Goal: Information Seeking & Learning: Learn about a topic

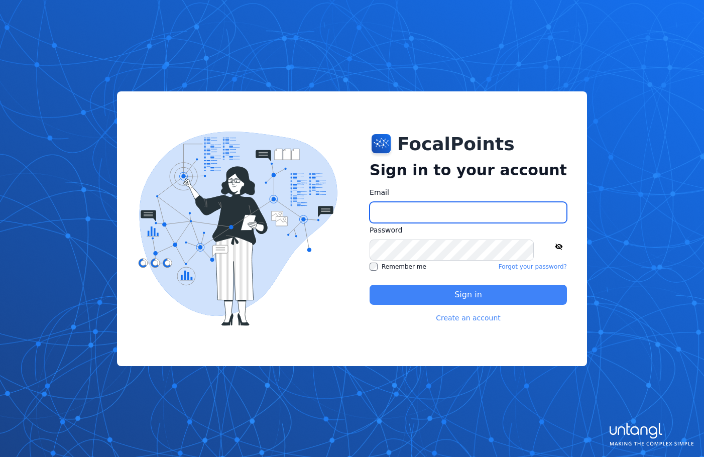
type input "**********"
click at [437, 291] on button "Sign in" at bounding box center [468, 295] width 197 height 20
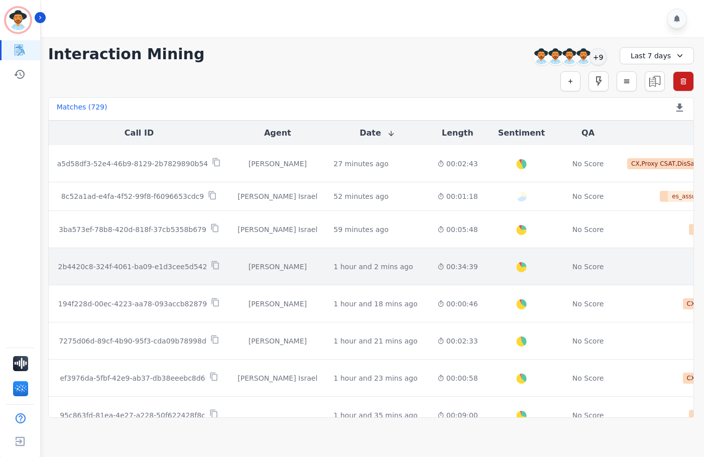
click at [437, 263] on div "00:34:39" at bounding box center [457, 267] width 41 height 10
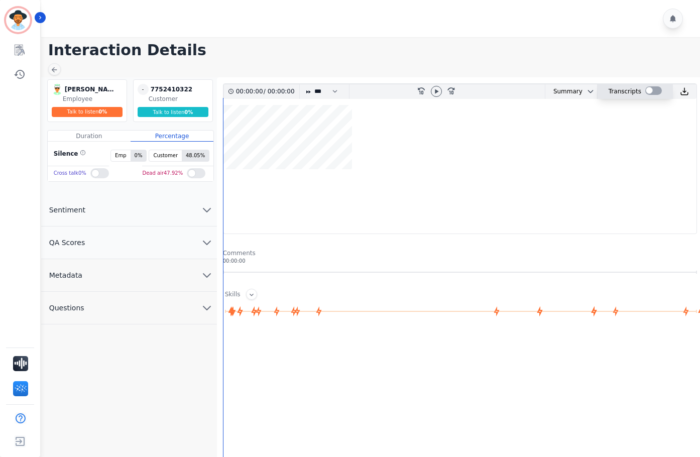
click at [651, 88] on div at bounding box center [653, 90] width 17 height 9
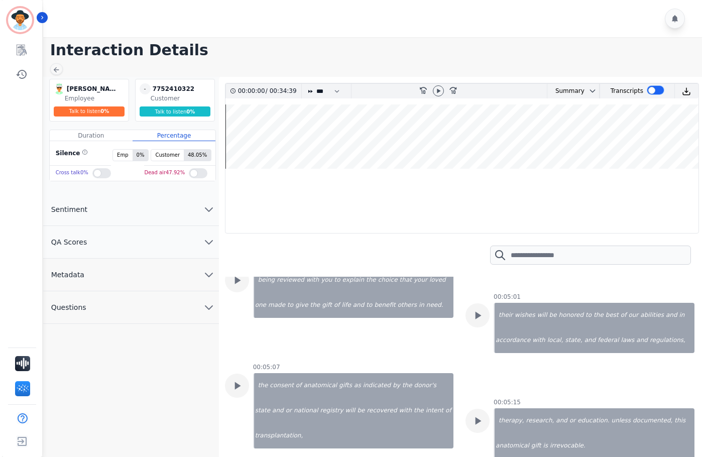
scroll to position [3314, 0]
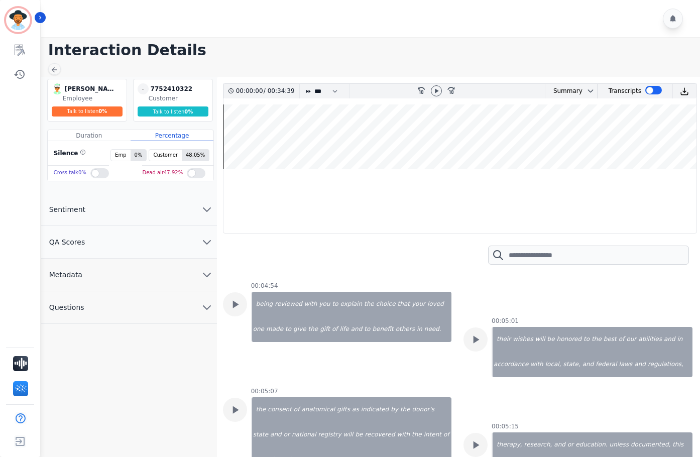
click at [681, 91] on img at bounding box center [684, 91] width 9 height 9
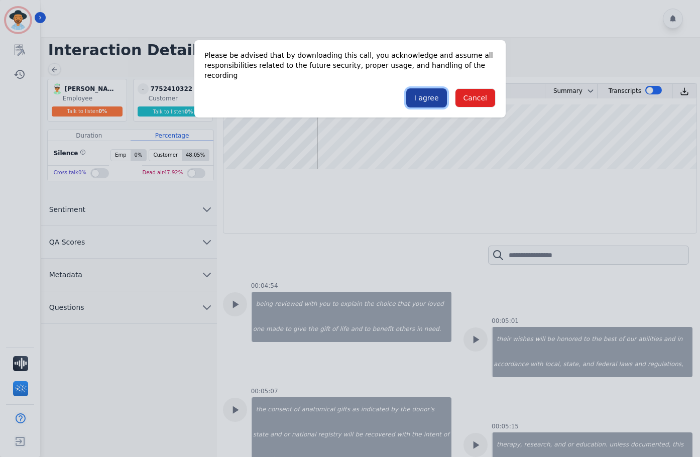
click at [433, 88] on button "I agree" at bounding box center [426, 97] width 41 height 19
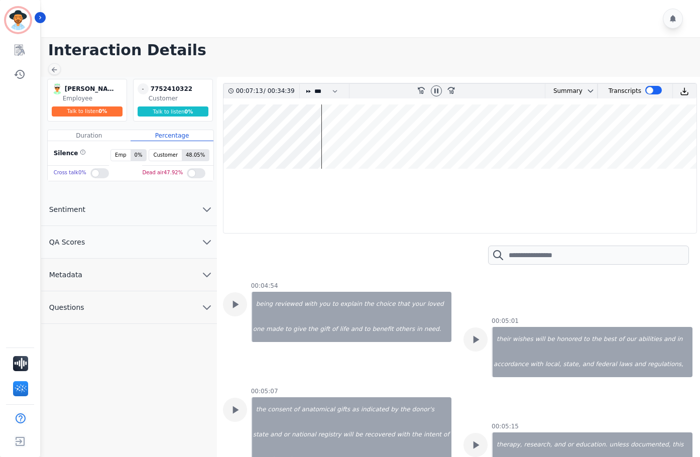
click at [652, 69] on main "Interaction Details [PERSON_NAME] [PERSON_NAME] Employee Talk to listen 0 % - 7…" at bounding box center [369, 269] width 662 height 464
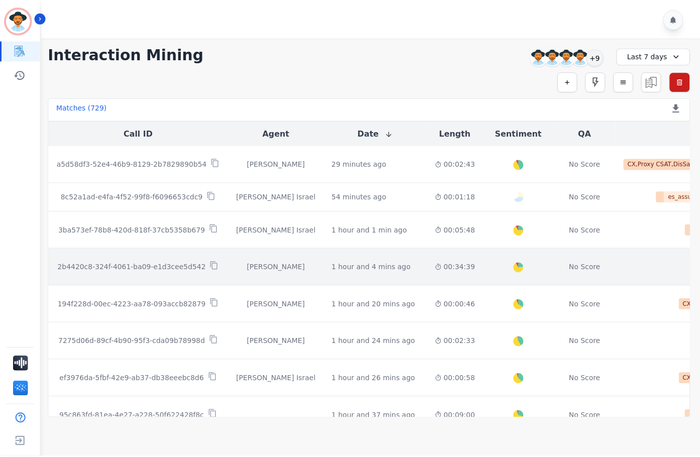
scroll to position [50, 0]
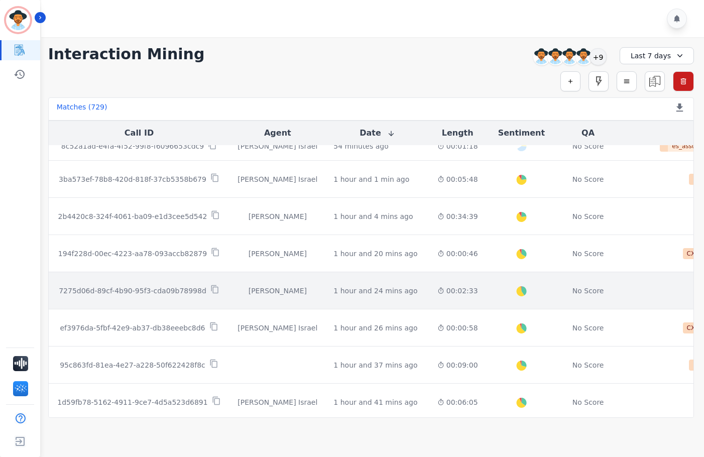
click at [429, 288] on td "00:02:33" at bounding box center [457, 290] width 57 height 37
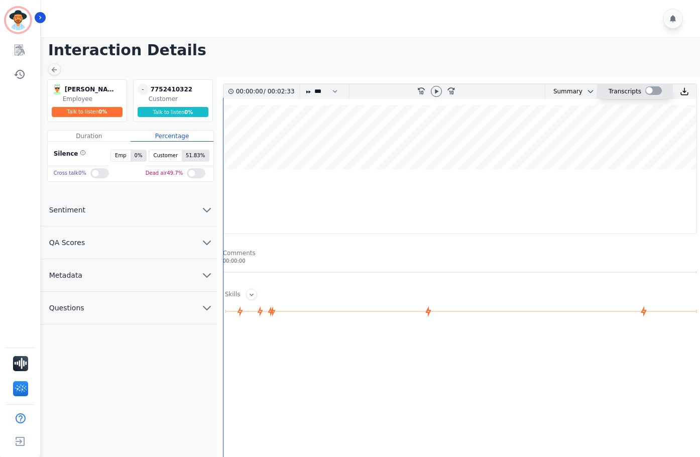
click at [649, 88] on div at bounding box center [653, 90] width 17 height 9
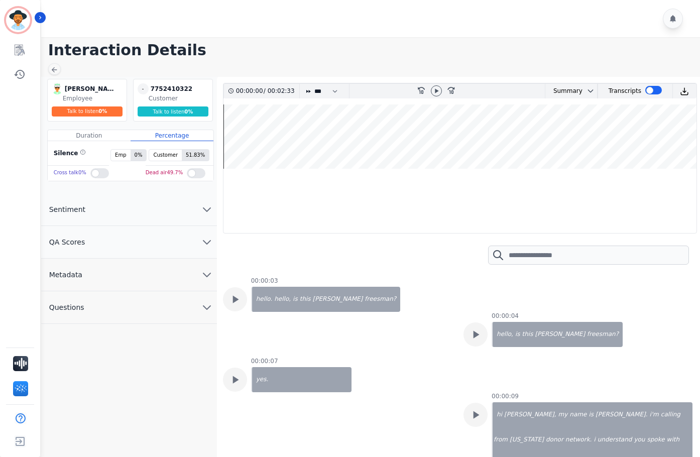
click at [433, 96] on div at bounding box center [436, 91] width 15 height 15
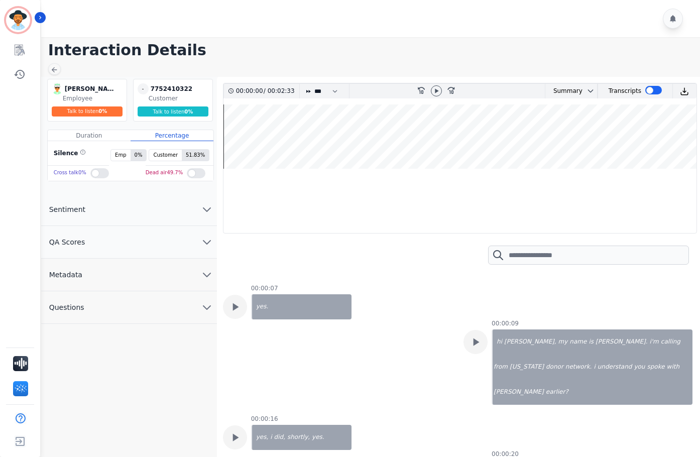
scroll to position [100, 0]
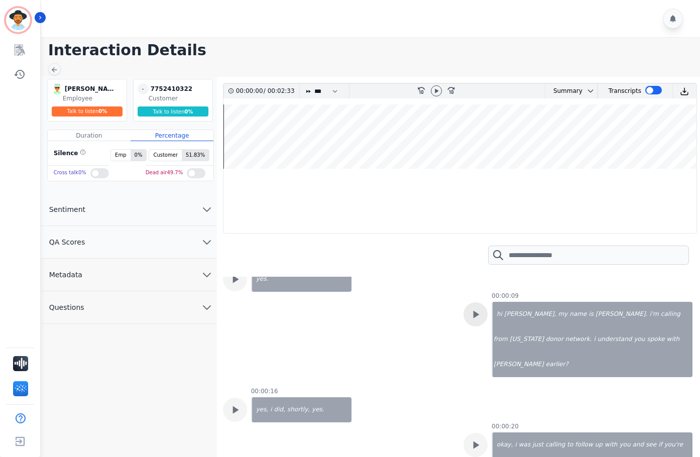
click at [474, 246] on div at bounding box center [475, 234] width 24 height 24
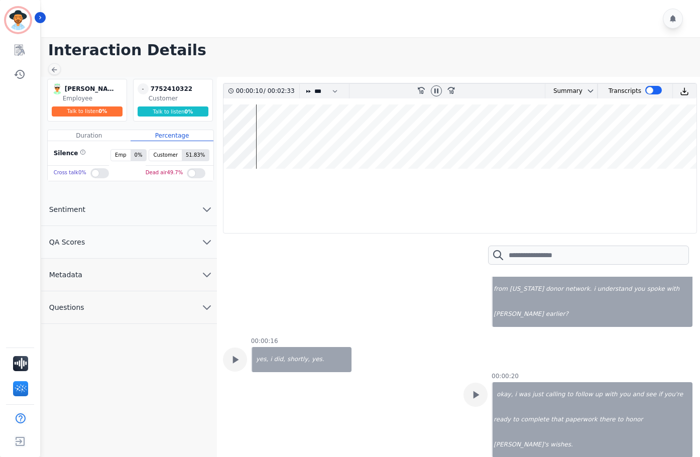
scroll to position [201, 0]
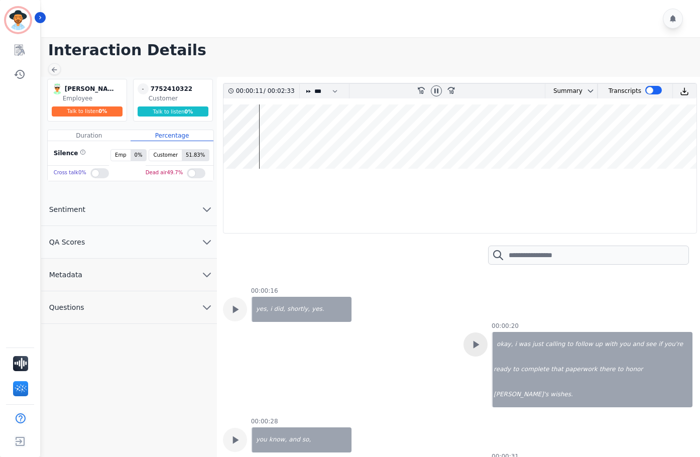
click at [475, 138] on icon at bounding box center [477, 134] width 6 height 8
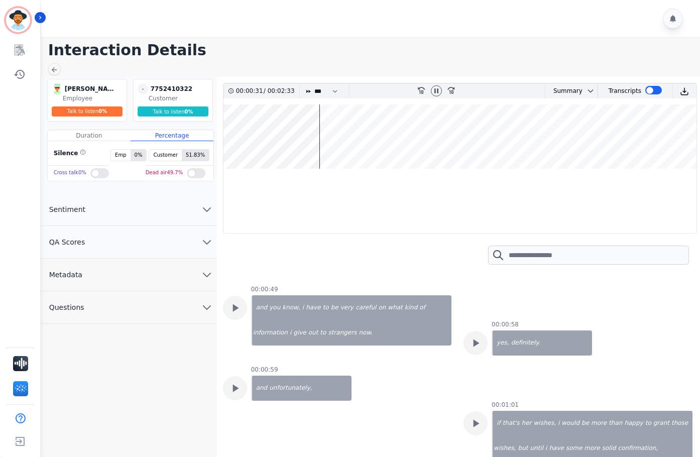
scroll to position [552, 0]
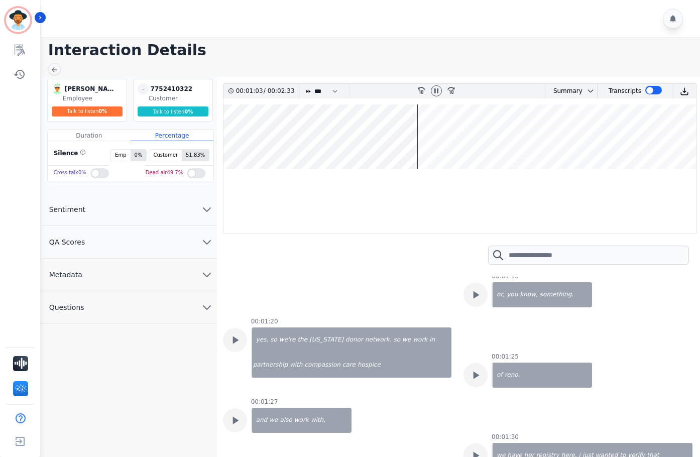
scroll to position [753, 0]
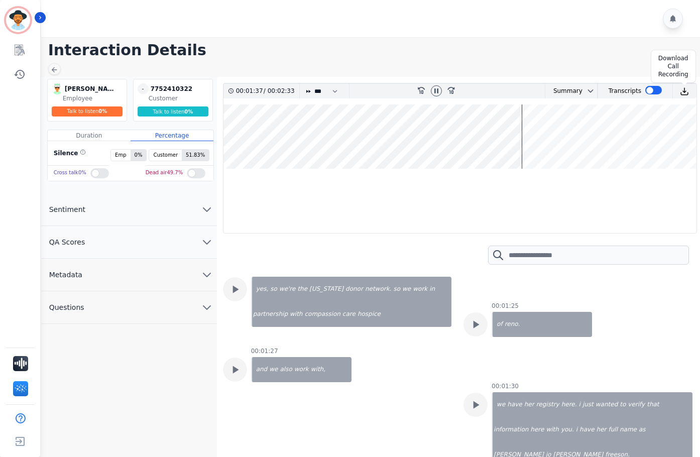
click at [682, 94] on img at bounding box center [684, 91] width 9 height 9
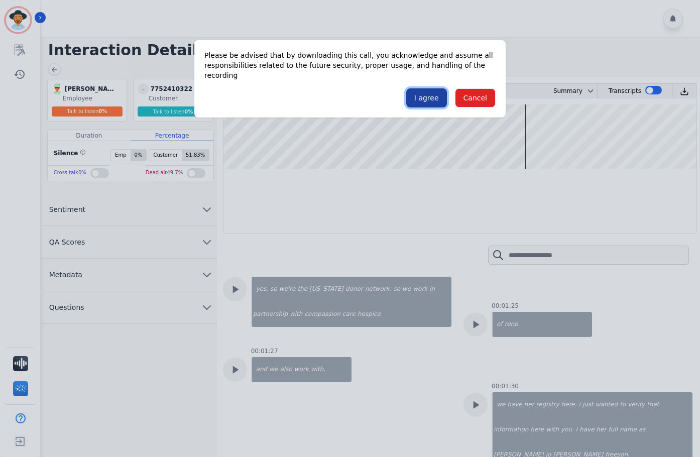
click at [430, 90] on button "I agree" at bounding box center [426, 97] width 41 height 19
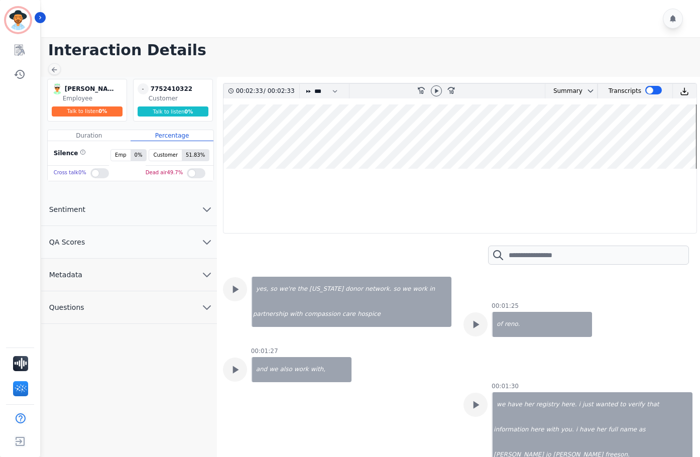
click at [397, 59] on main "Interaction Details [PERSON_NAME] [PERSON_NAME] Employee Talk to listen 0 % - 7…" at bounding box center [369, 269] width 662 height 464
